Goal: Entertainment & Leisure: Consume media (video, audio)

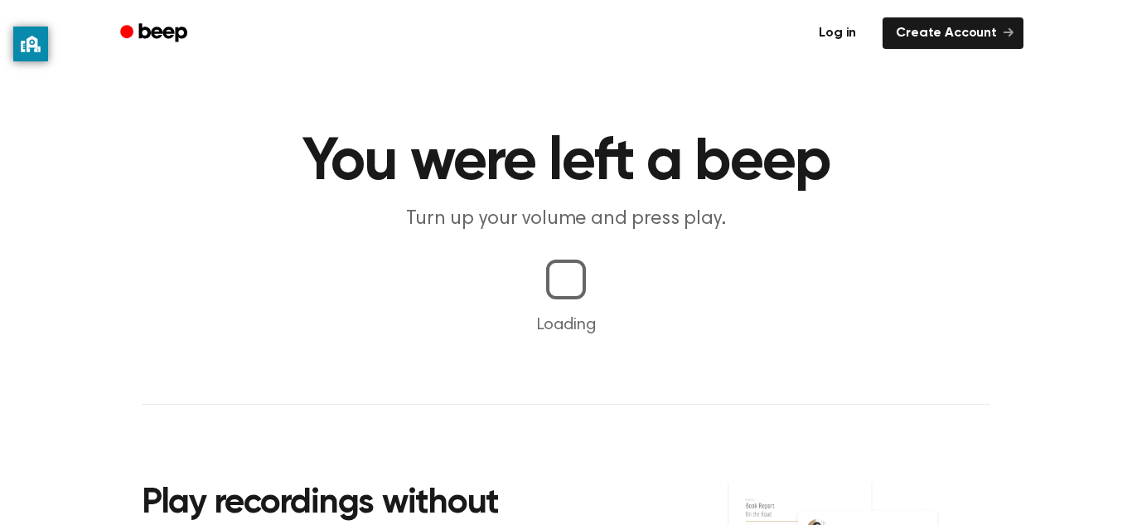
click at [857, 17] on link "Log in" at bounding box center [837, 33] width 70 height 38
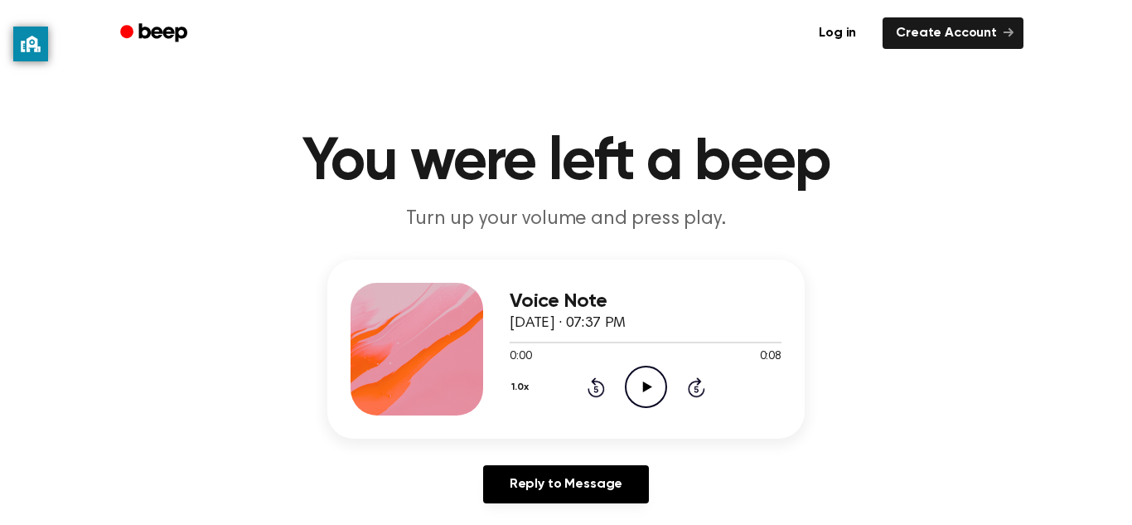
click at [636, 387] on icon "Play Audio" at bounding box center [646, 387] width 42 height 42
click at [667, 347] on div at bounding box center [646, 341] width 272 height 13
click at [596, 389] on icon at bounding box center [595, 388] width 4 height 7
click at [661, 390] on icon "Play Audio" at bounding box center [646, 387] width 42 height 42
click at [647, 387] on icon at bounding box center [646, 386] width 9 height 11
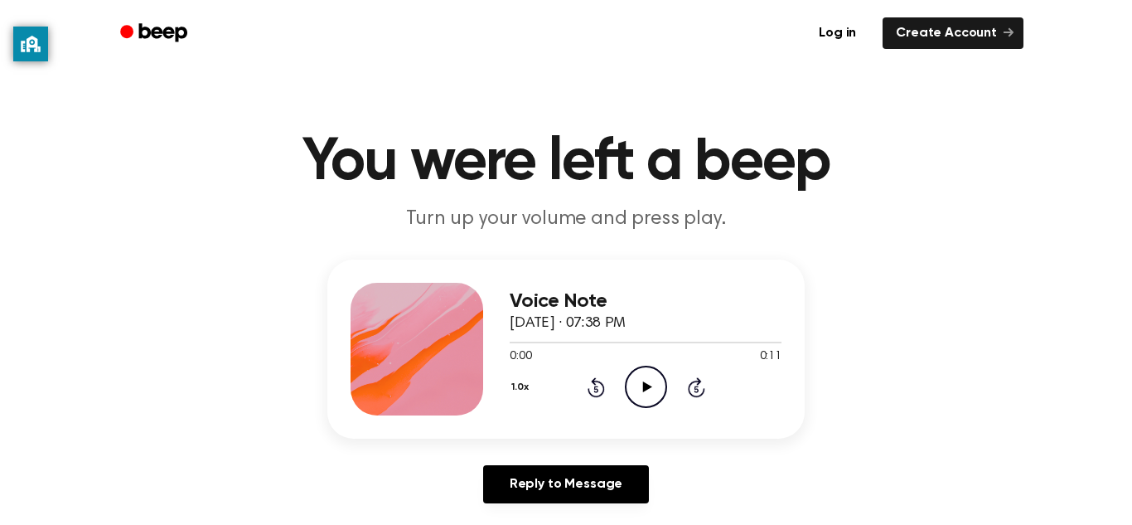
click at [649, 367] on circle at bounding box center [646, 386] width 41 height 41
click at [622, 386] on div "1.0x Rewind 5 seconds Play Audio Skip 5 seconds" at bounding box center [646, 387] width 272 height 42
click at [651, 402] on icon "Play Audio" at bounding box center [646, 387] width 42 height 42
click at [707, 3] on div "Log in Create Account" at bounding box center [566, 33] width 915 height 66
click at [645, 389] on icon at bounding box center [646, 386] width 9 height 11
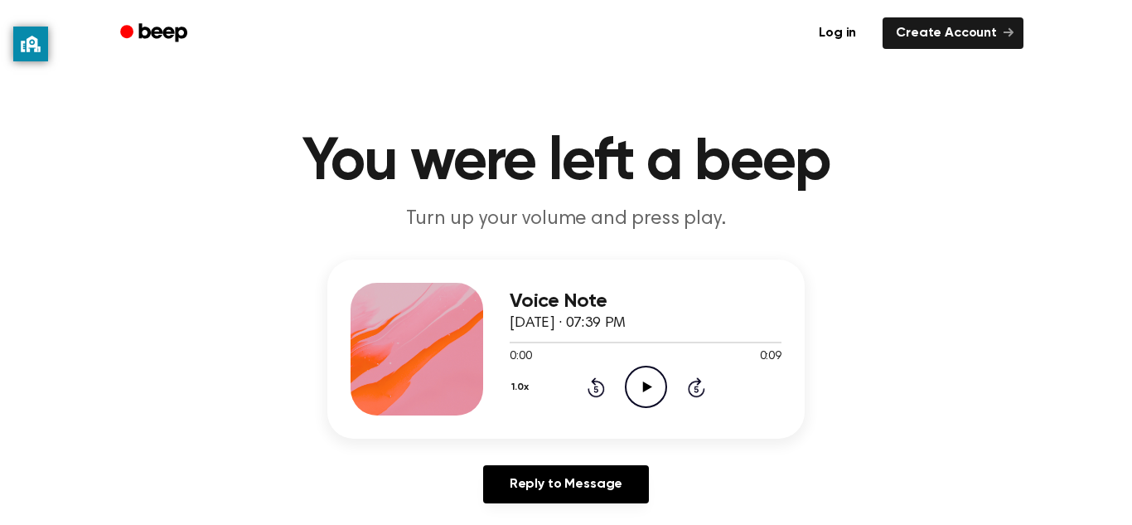
click at [645, 414] on div "Voice Note September 29, 2023 · 07:39 PM 0:00 0:09 Your browser does not suppor…" at bounding box center [646, 349] width 272 height 133
click at [653, 384] on icon "Play Audio" at bounding box center [646, 387] width 42 height 42
click at [651, 417] on div "Voice Note September 29, 2023 · 07:40 PM 0:00 0:11 Your browser does not suppor…" at bounding box center [565, 348] width 477 height 179
click at [661, 397] on icon "Play Audio" at bounding box center [646, 387] width 42 height 42
click at [654, 390] on icon "Play Audio" at bounding box center [646, 387] width 42 height 42
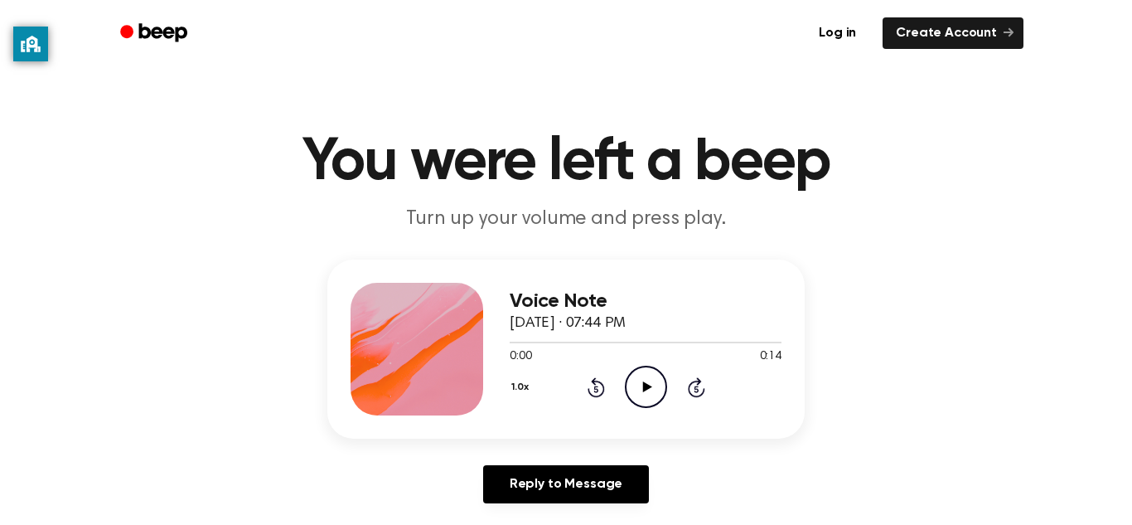
click at [658, 375] on icon "Play Audio" at bounding box center [646, 387] width 42 height 42
click at [655, 403] on icon "Play Audio" at bounding box center [646, 387] width 42 height 42
click at [672, 404] on div "1.0x Rewind 5 seconds Play Audio Skip 5 seconds" at bounding box center [646, 387] width 272 height 42
click at [663, 395] on icon "Play Audio" at bounding box center [646, 387] width 42 height 42
click at [661, 386] on icon "Play Audio" at bounding box center [646, 387] width 42 height 42
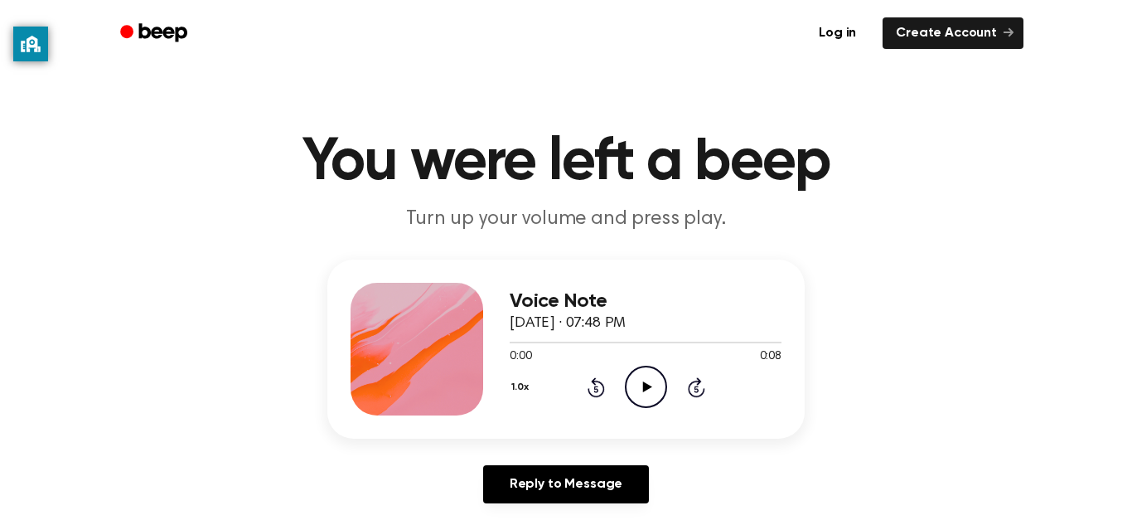
click at [661, 385] on icon "Play Audio" at bounding box center [646, 387] width 42 height 42
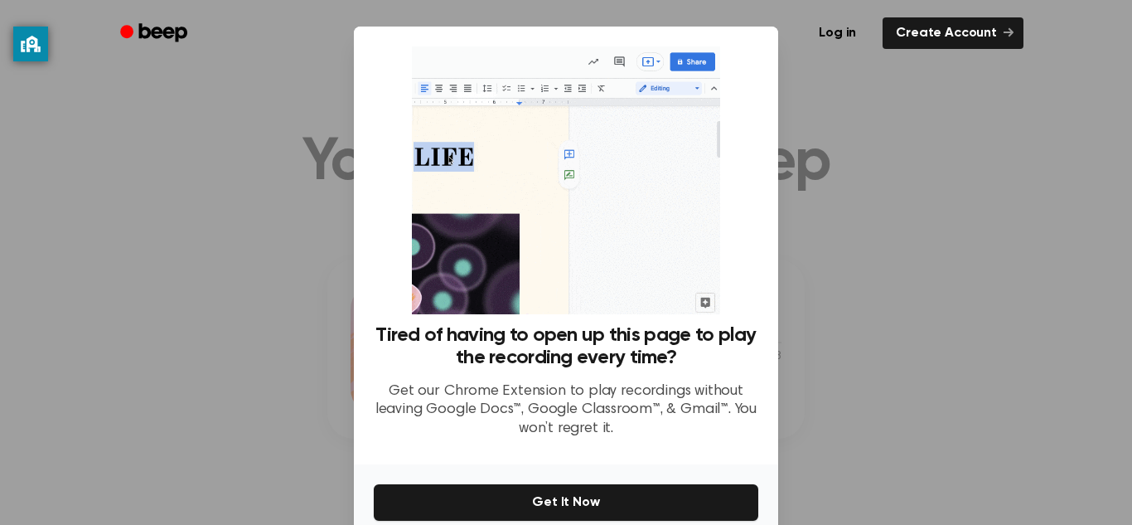
click at [873, 142] on div at bounding box center [566, 262] width 1132 height 525
click at [895, 322] on div at bounding box center [566, 262] width 1132 height 525
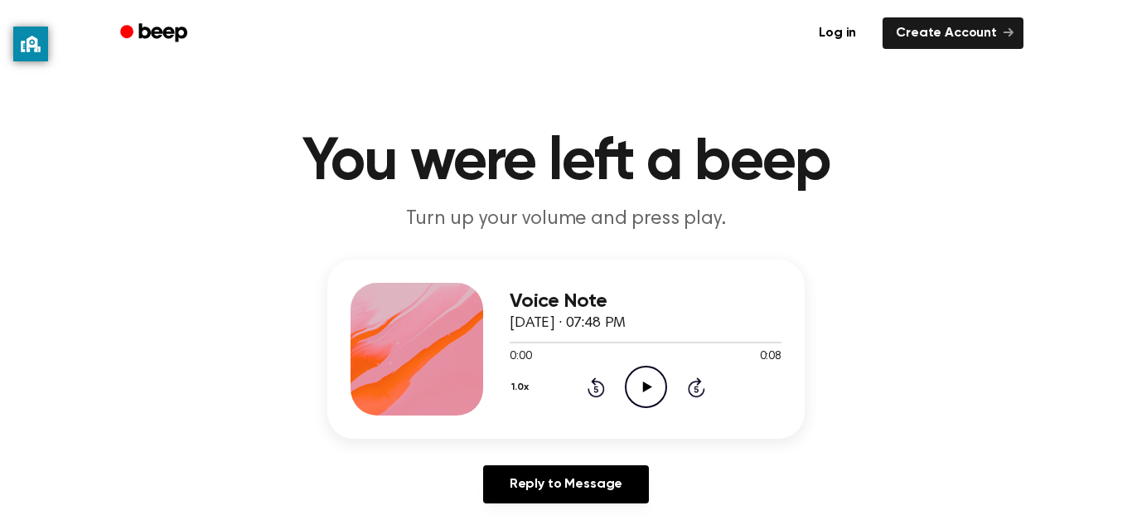
click at [641, 404] on icon "Play Audio" at bounding box center [646, 387] width 42 height 42
click at [653, 404] on icon "Play Audio" at bounding box center [646, 387] width 42 height 42
click at [651, 424] on div "Voice Note [DATE] · 07:48 PM 0:00 0:08 Your browser does not support the [objec…" at bounding box center [565, 348] width 477 height 179
click at [642, 411] on div "Voice Note [DATE] · 07:48 PM 0:00 0:08 Your browser does not support the [objec…" at bounding box center [646, 349] width 272 height 133
click at [661, 420] on div "Voice Note [DATE] · 07:48 PM 0:00 0:08 Your browser does not support the [objec…" at bounding box center [565, 348] width 477 height 179
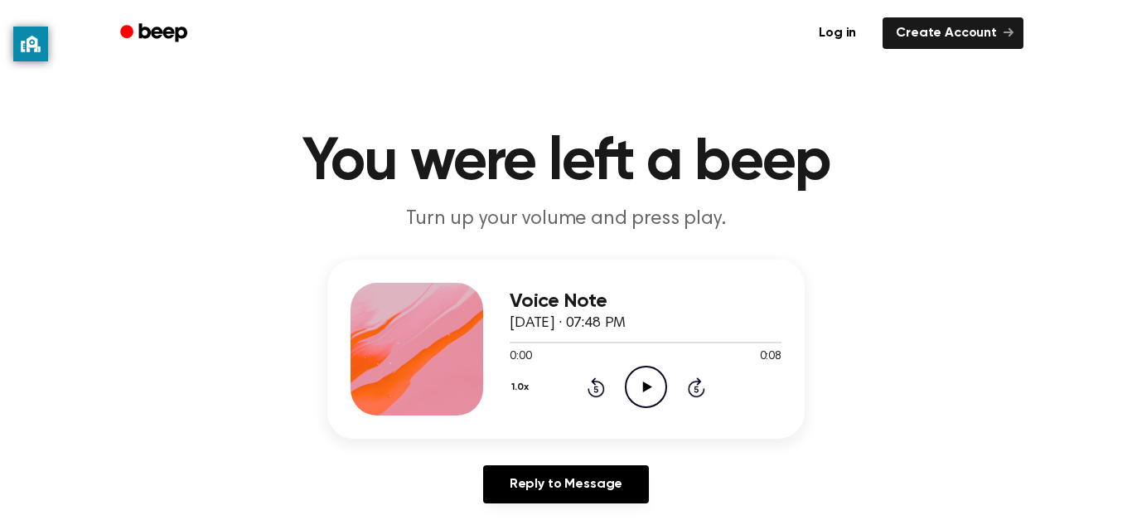
click at [649, 399] on icon "Play Audio" at bounding box center [646, 387] width 42 height 42
click at [648, 398] on icon "Play Audio" at bounding box center [646, 387] width 42 height 42
click at [642, 410] on div "Voice Note September 29, 2023 · 07:25 PM 0:00 0:11 Your browser does not suppor…" at bounding box center [646, 349] width 272 height 133
click at [629, 405] on icon "Play Audio" at bounding box center [646, 387] width 42 height 42
click at [659, 395] on icon "Play Audio" at bounding box center [646, 387] width 42 height 42
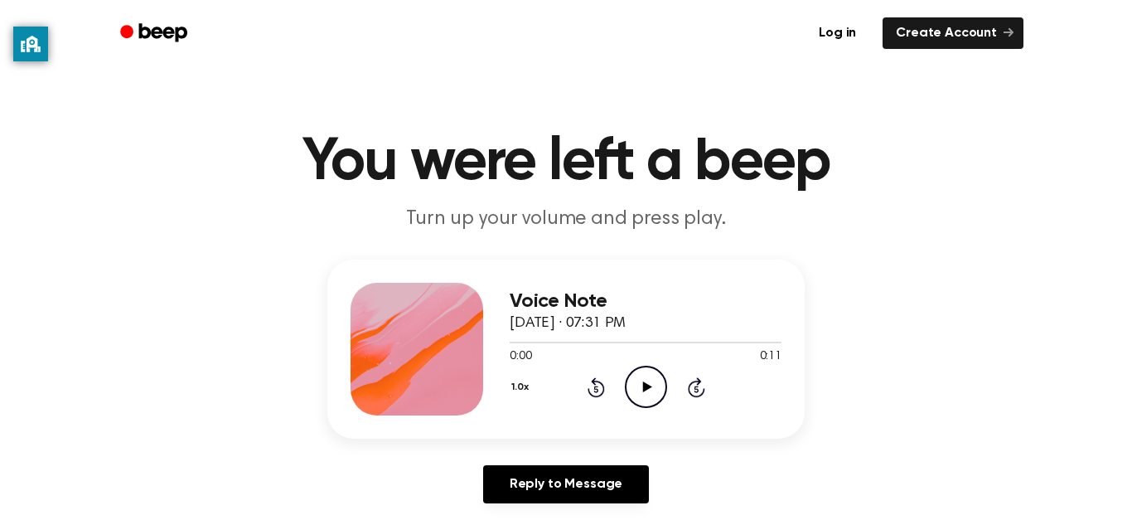
click at [666, 396] on icon "Play Audio" at bounding box center [646, 387] width 42 height 42
click at [646, 385] on icon at bounding box center [646, 386] width 9 height 11
click at [635, 400] on icon "Play Audio" at bounding box center [646, 387] width 42 height 42
